Goal: Find specific page/section: Find specific page/section

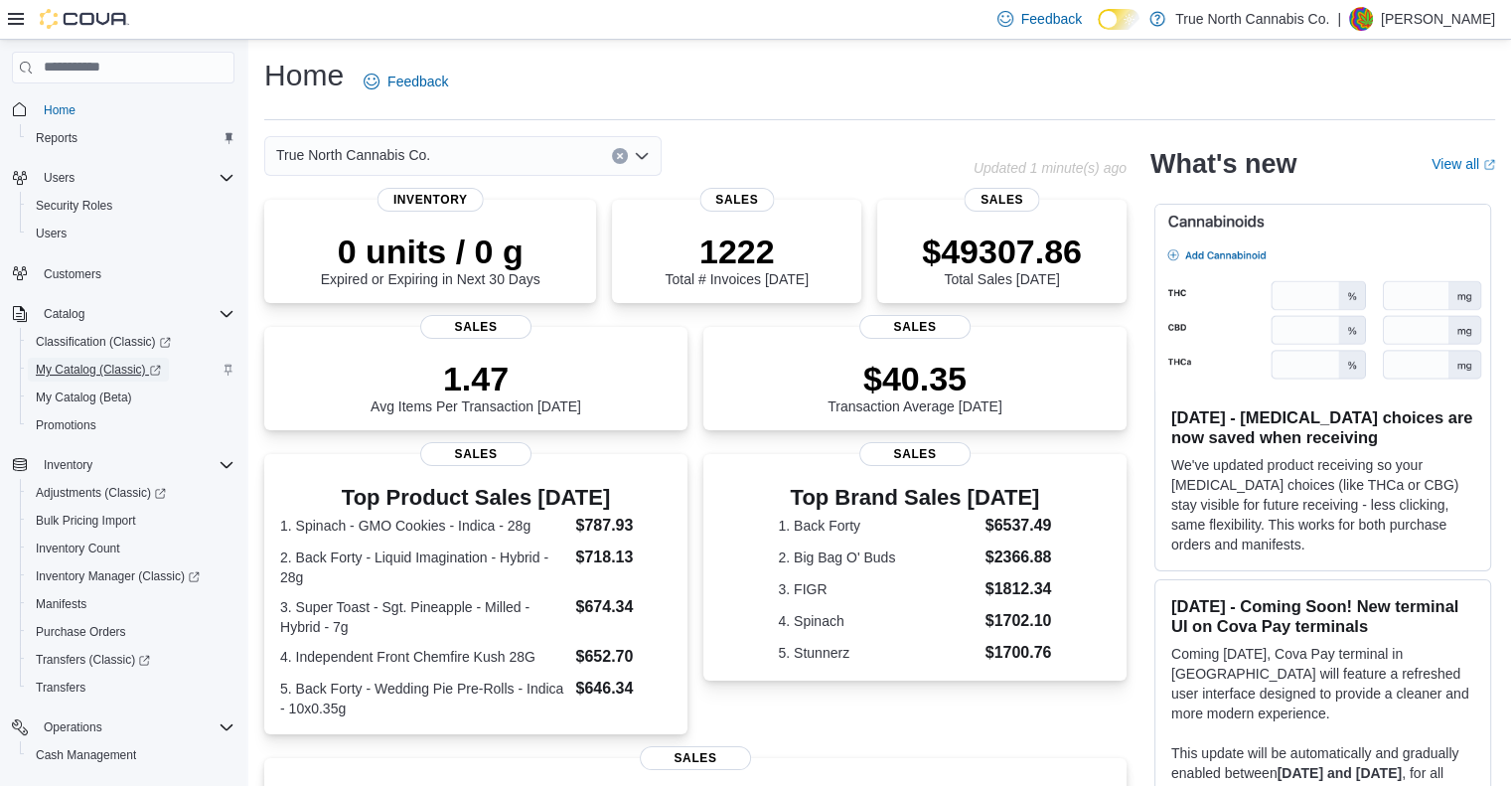
click at [103, 368] on span "My Catalog (Classic)" at bounding box center [98, 370] width 125 height 16
